Goal: Find contact information: Find contact information

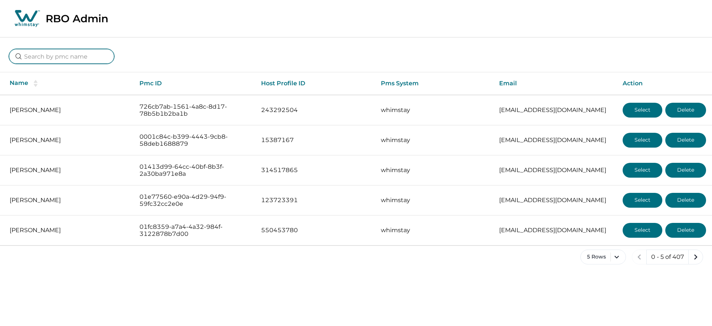
click at [84, 49] on input at bounding box center [61, 56] width 105 height 15
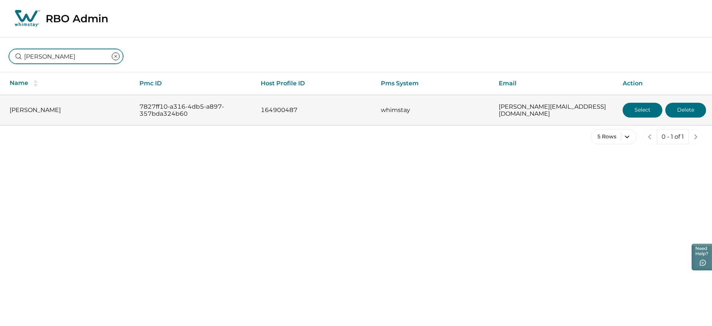
type input "[PERSON_NAME]"
click at [648, 111] on button "Select" at bounding box center [643, 110] width 40 height 15
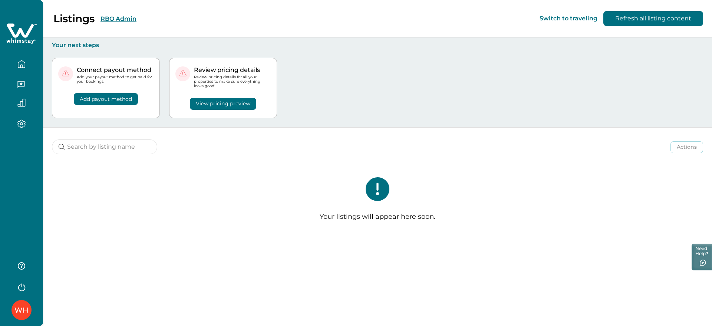
click at [7, 191] on div "WH" at bounding box center [21, 163] width 43 height 326
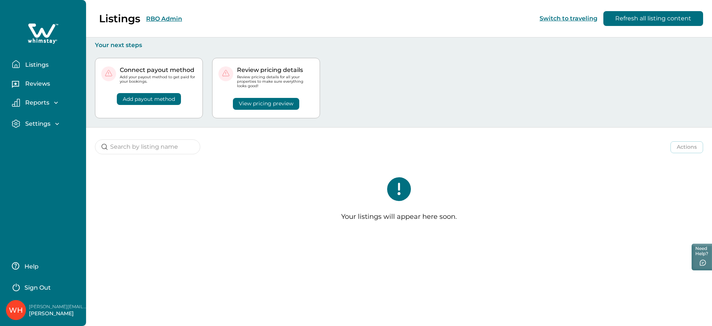
click at [54, 304] on p "[PERSON_NAME][EMAIL_ADDRESS][DOMAIN_NAME]" at bounding box center [58, 306] width 59 height 7
copy p "[PERSON_NAME][EMAIL_ADDRESS][DOMAIN_NAME]"
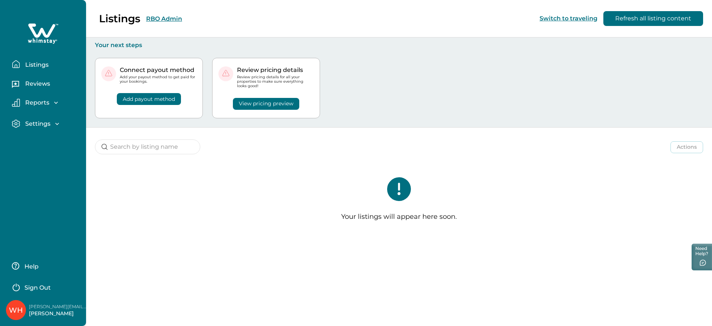
click at [35, 175] on div "Listings Reviews Reports Earnings Reservations Payouts Settings Profile details…" at bounding box center [43, 163] width 86 height 326
